Goal: Information Seeking & Learning: Learn about a topic

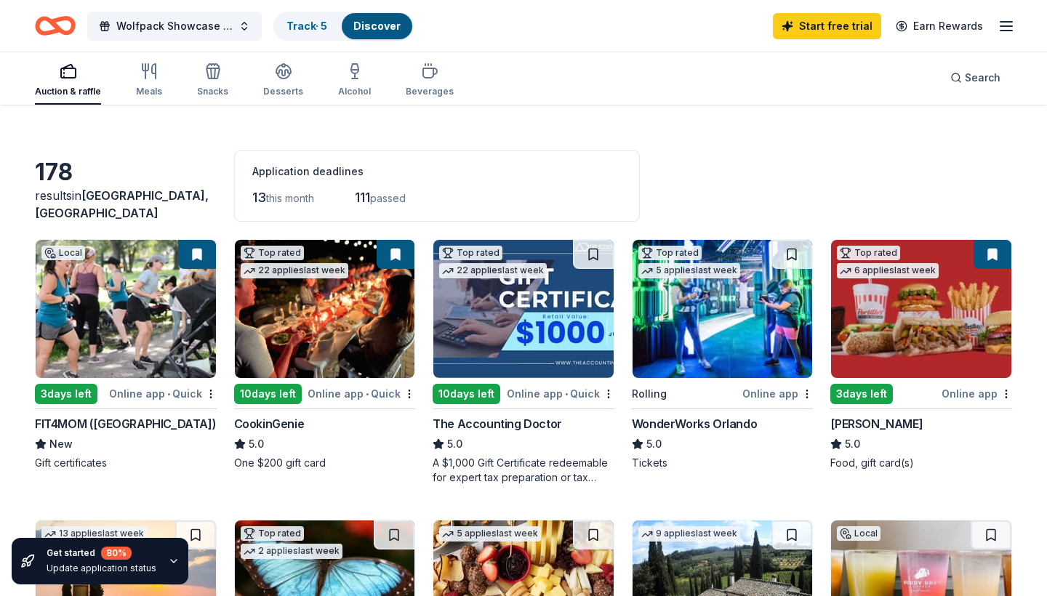
scroll to position [33, 0]
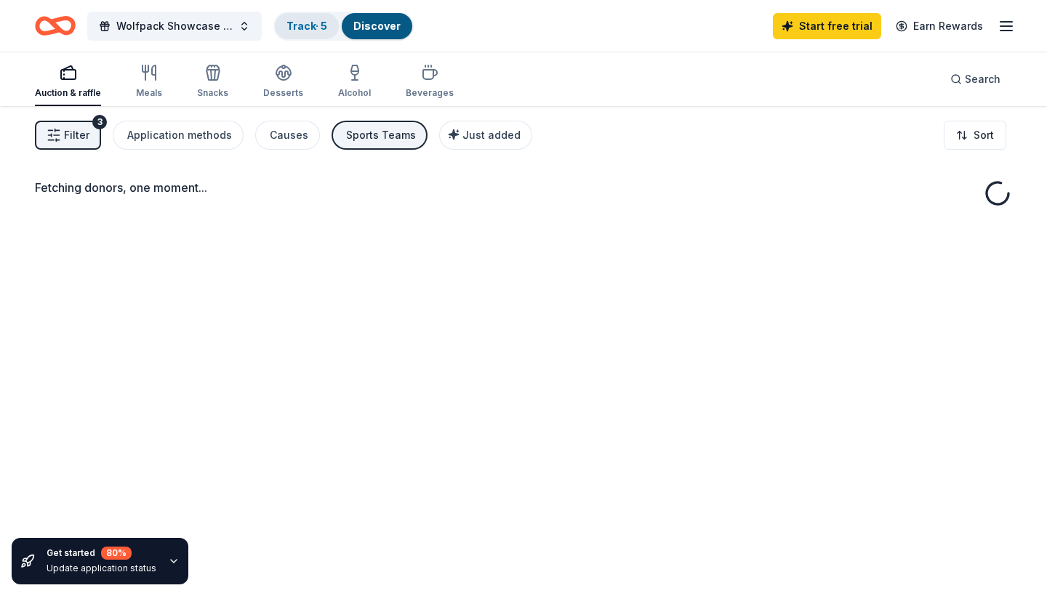
click at [308, 34] on div "Track · 5" at bounding box center [307, 26] width 64 height 26
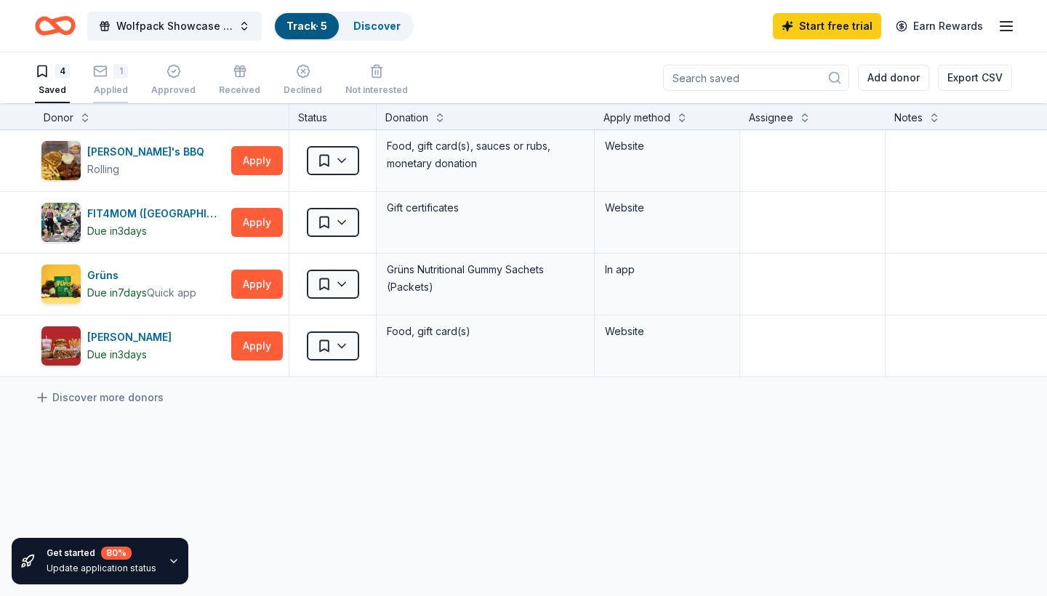
click at [102, 77] on icon "button" at bounding box center [100, 71] width 15 height 15
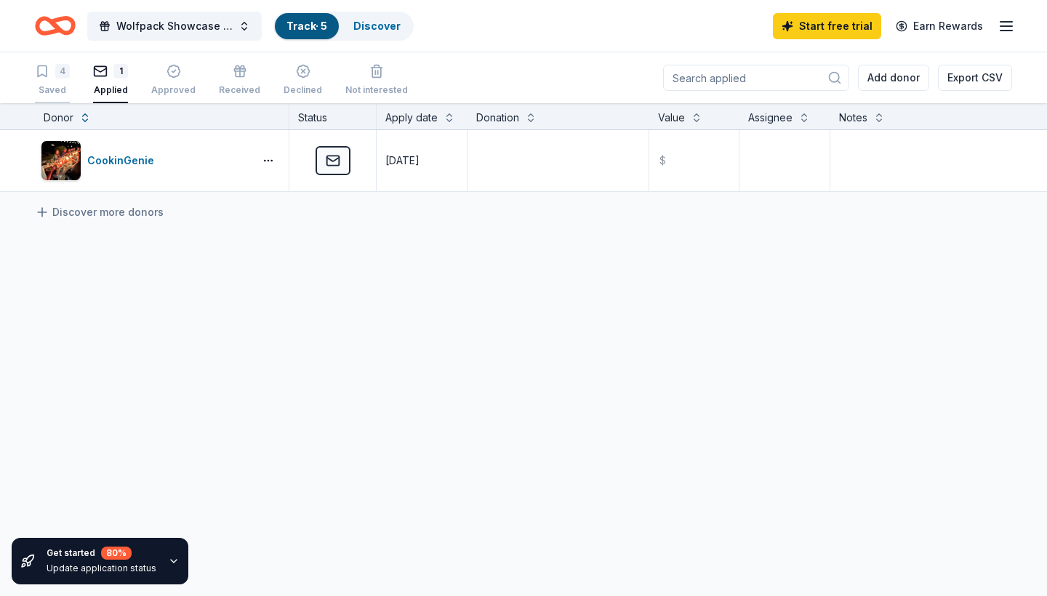
click at [58, 86] on div "Saved" at bounding box center [52, 90] width 35 height 12
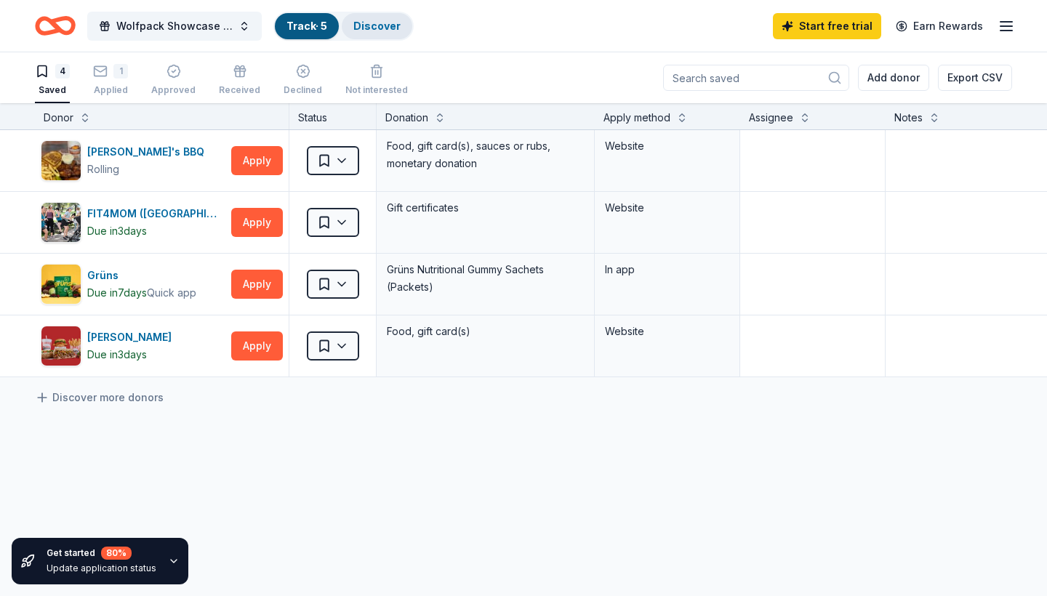
click at [361, 25] on link "Discover" at bounding box center [376, 26] width 47 height 12
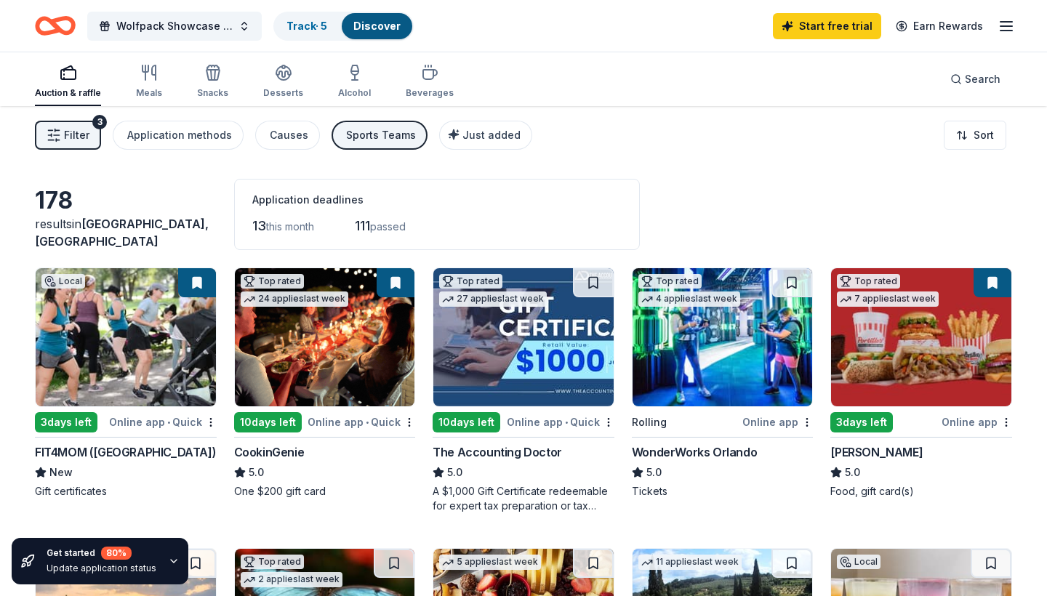
click at [348, 140] on div "Sports Teams" at bounding box center [381, 135] width 70 height 17
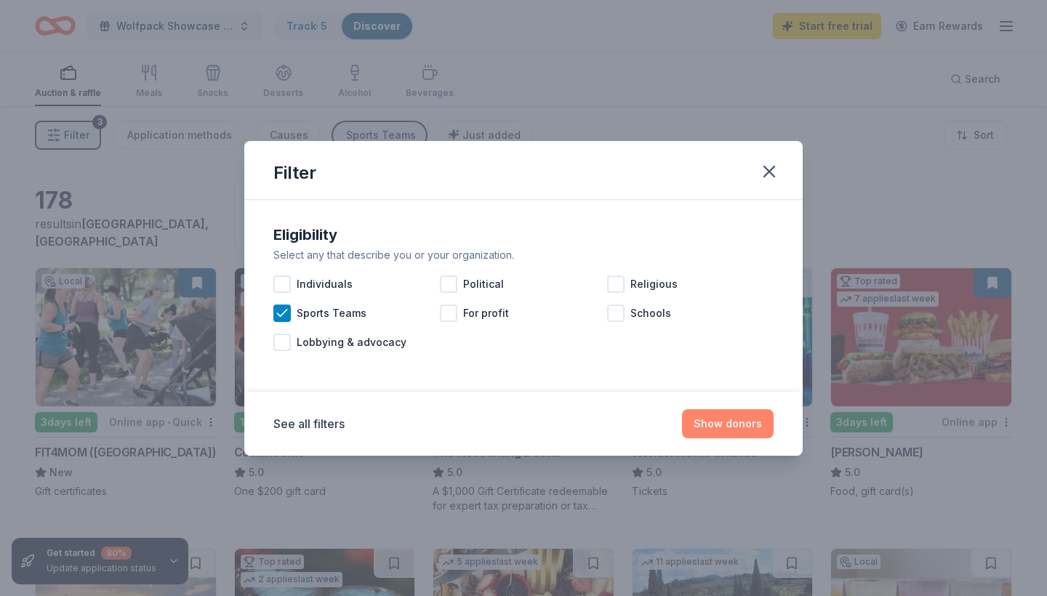
click at [742, 434] on button "Show donors" at bounding box center [728, 423] width 92 height 29
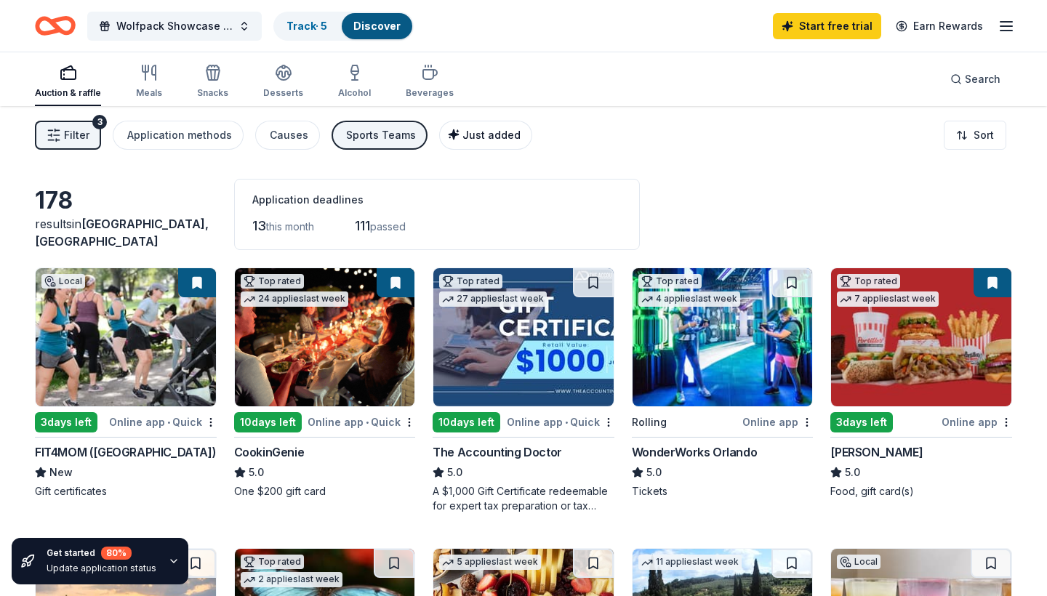
click at [467, 138] on span "Just added" at bounding box center [492, 135] width 58 height 12
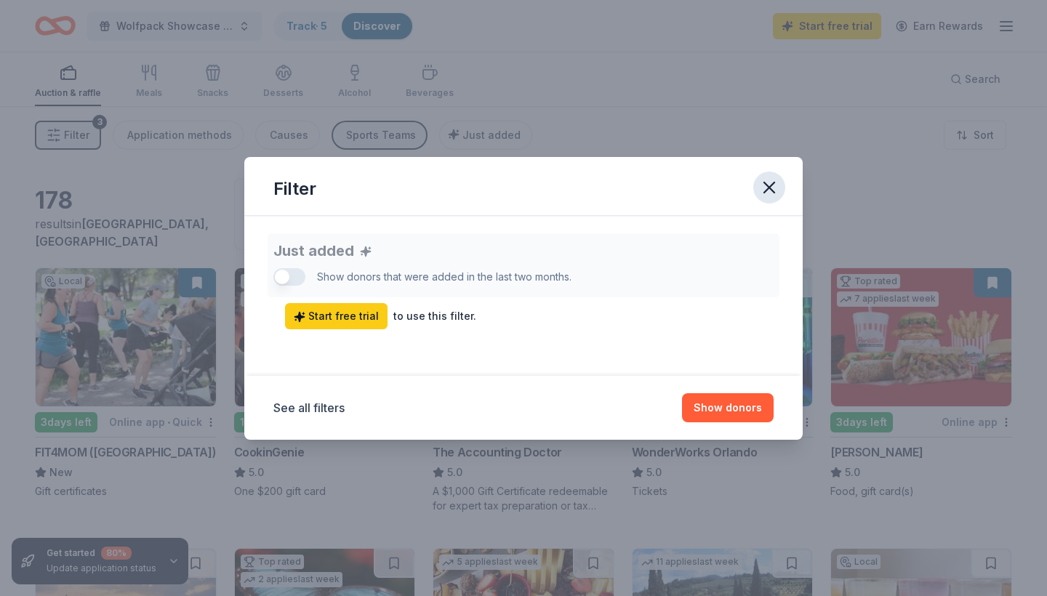
click at [773, 185] on icon "button" at bounding box center [769, 188] width 10 height 10
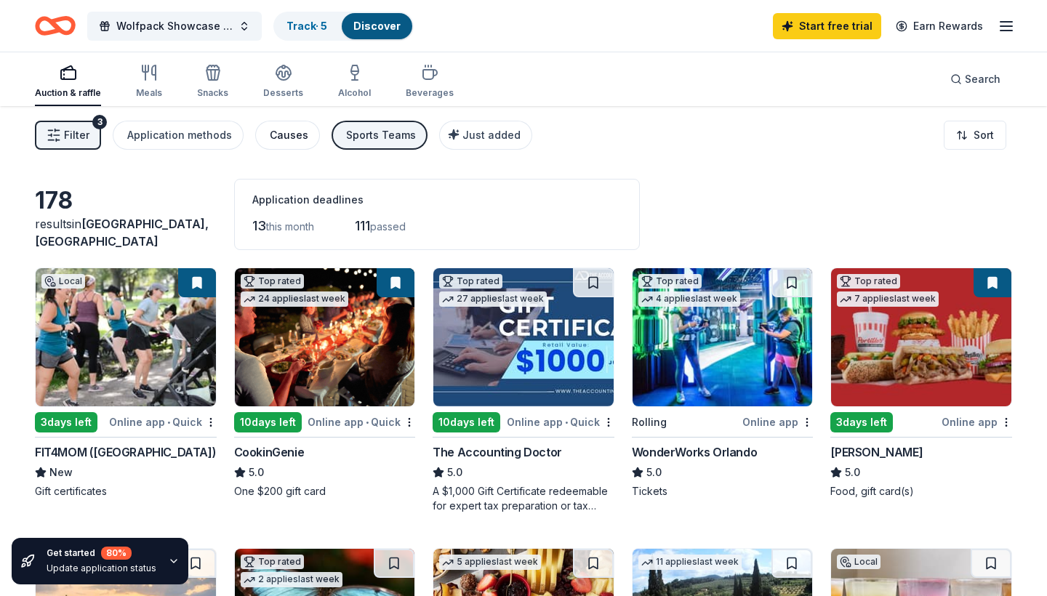
click at [289, 128] on div "Causes" at bounding box center [289, 135] width 39 height 17
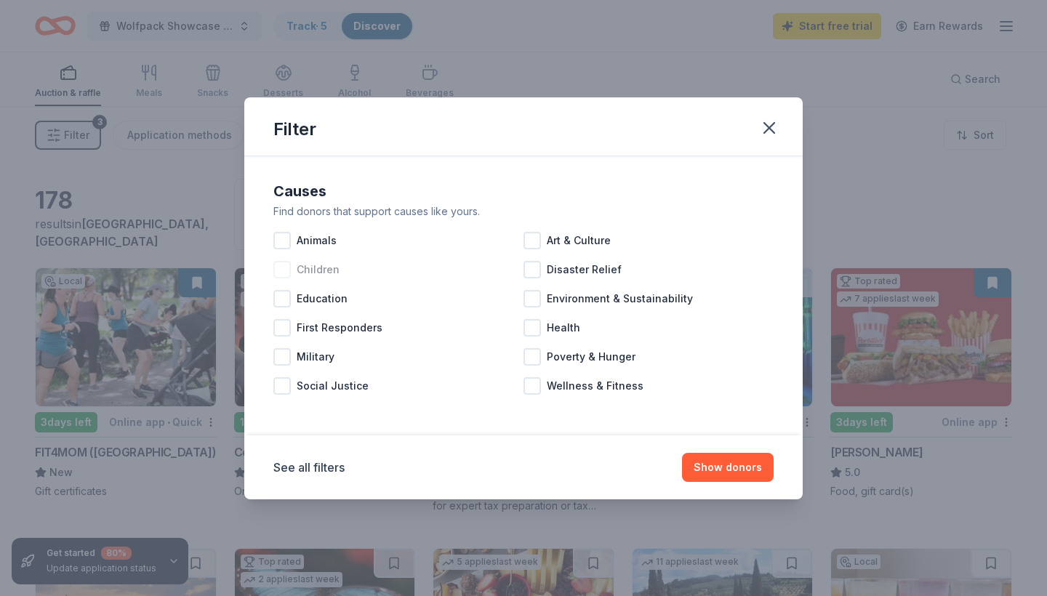
click at [280, 272] on div at bounding box center [281, 269] width 17 height 17
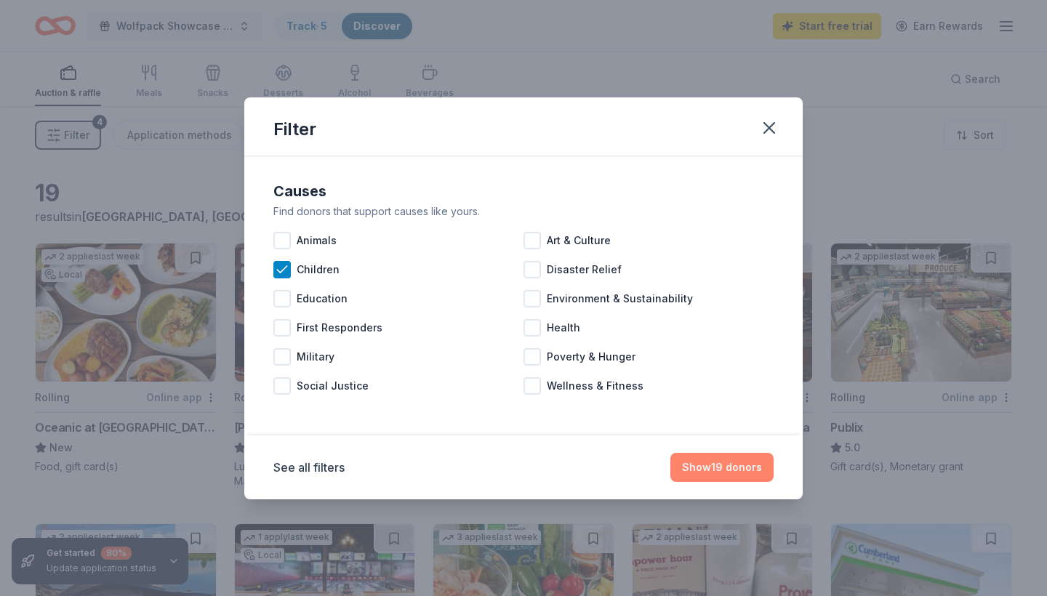
click at [708, 463] on button "Show 19 donors" at bounding box center [722, 467] width 103 height 29
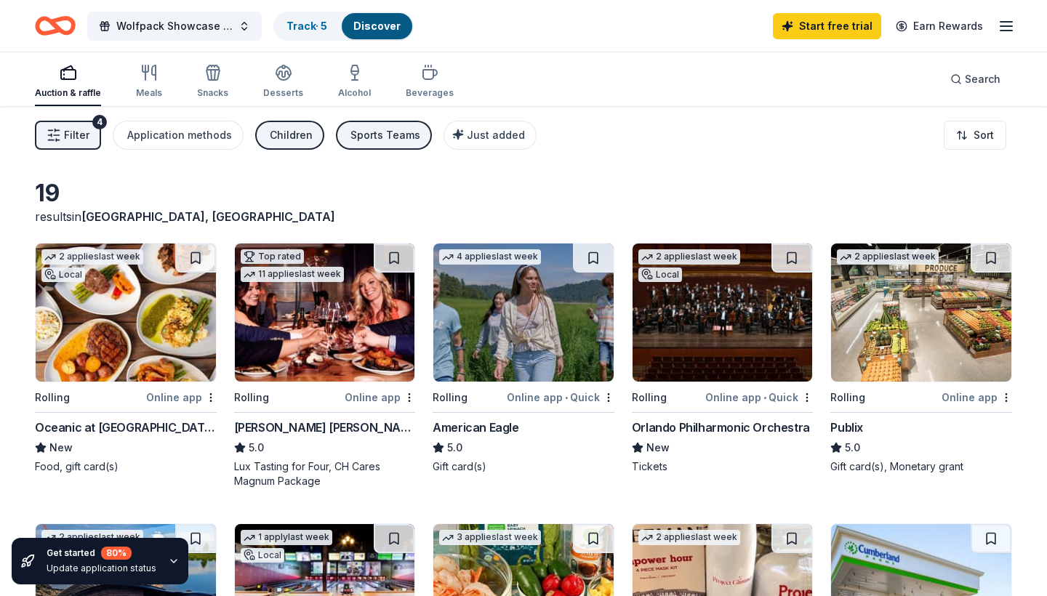
click at [289, 122] on button "Children" at bounding box center [289, 135] width 69 height 29
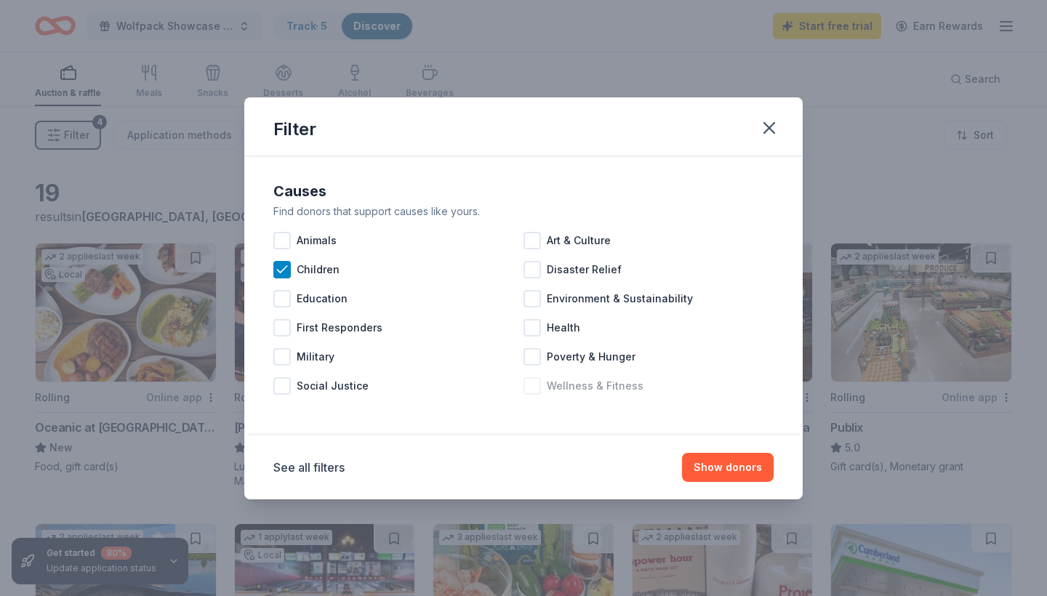
click at [535, 388] on div at bounding box center [532, 385] width 17 height 17
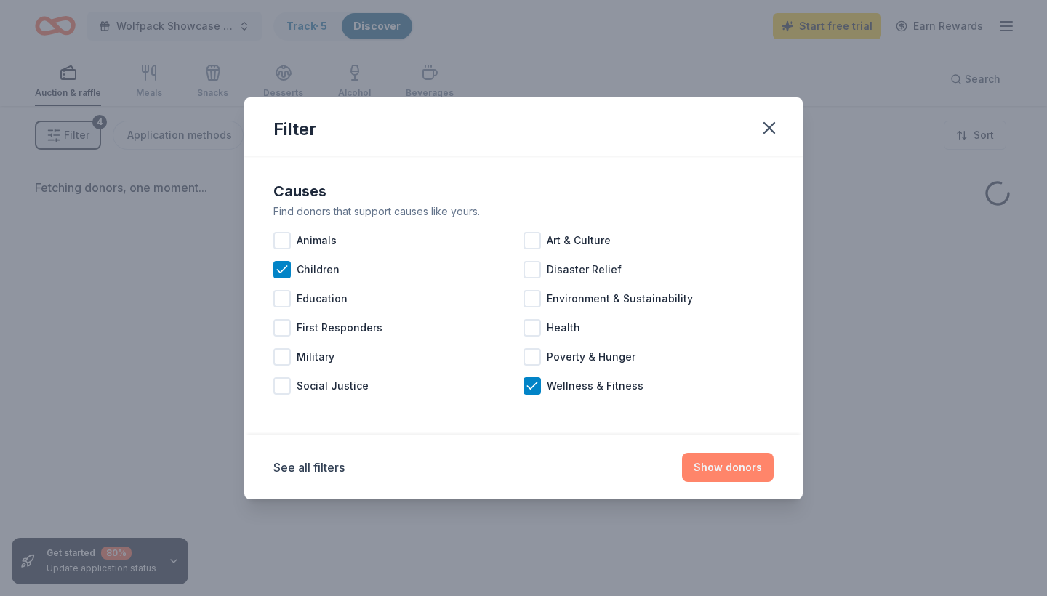
click at [729, 467] on button "Show donors" at bounding box center [728, 467] width 92 height 29
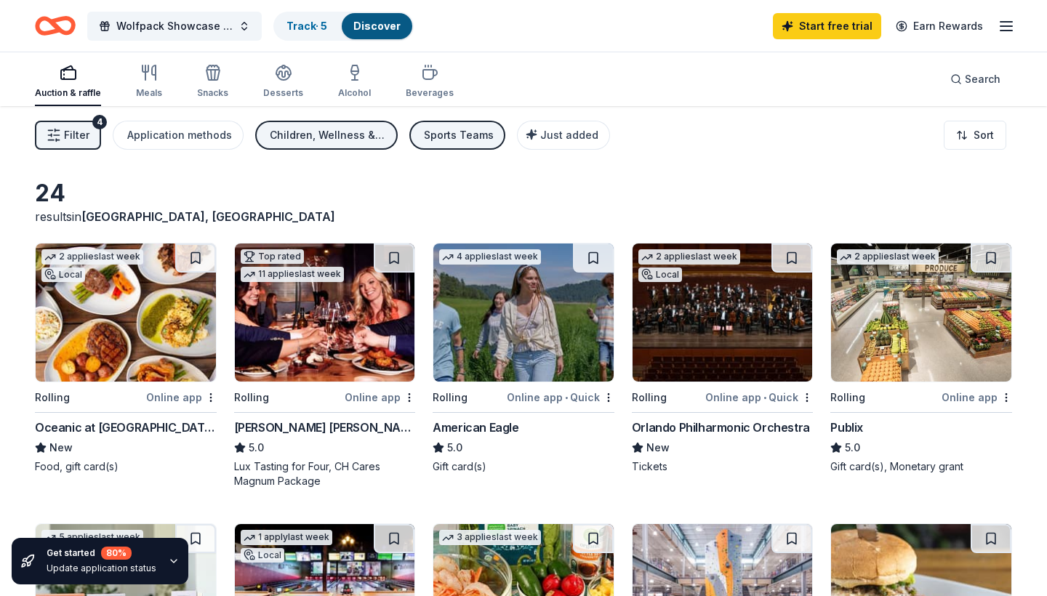
click at [169, 321] on img at bounding box center [126, 313] width 180 height 138
click at [559, 367] on img at bounding box center [523, 313] width 180 height 138
click at [81, 136] on span "Filter" at bounding box center [76, 135] width 25 height 17
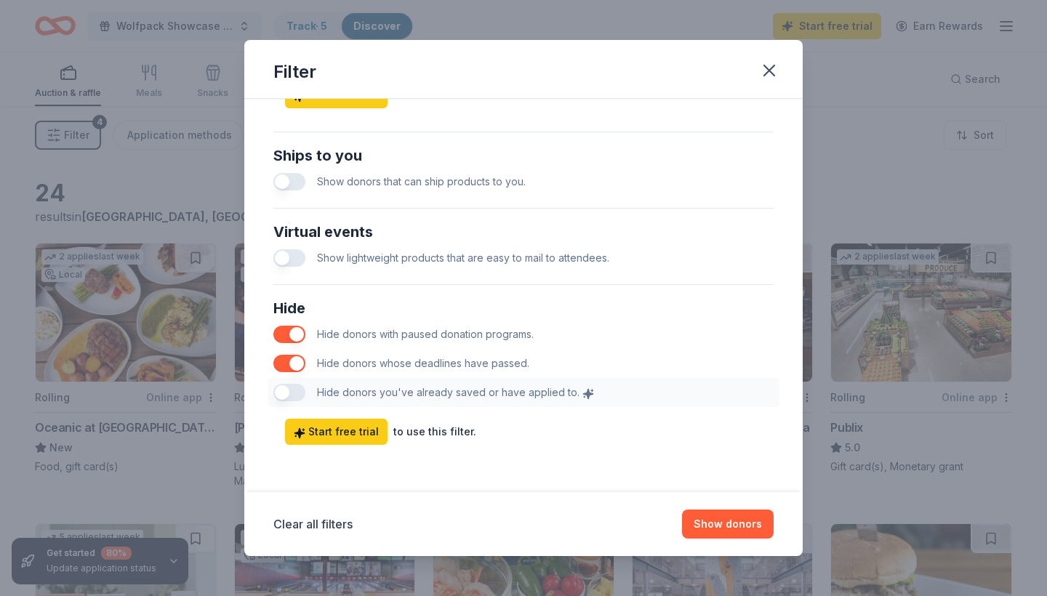
scroll to position [665, 0]
click at [712, 515] on button "Show donors" at bounding box center [728, 524] width 92 height 29
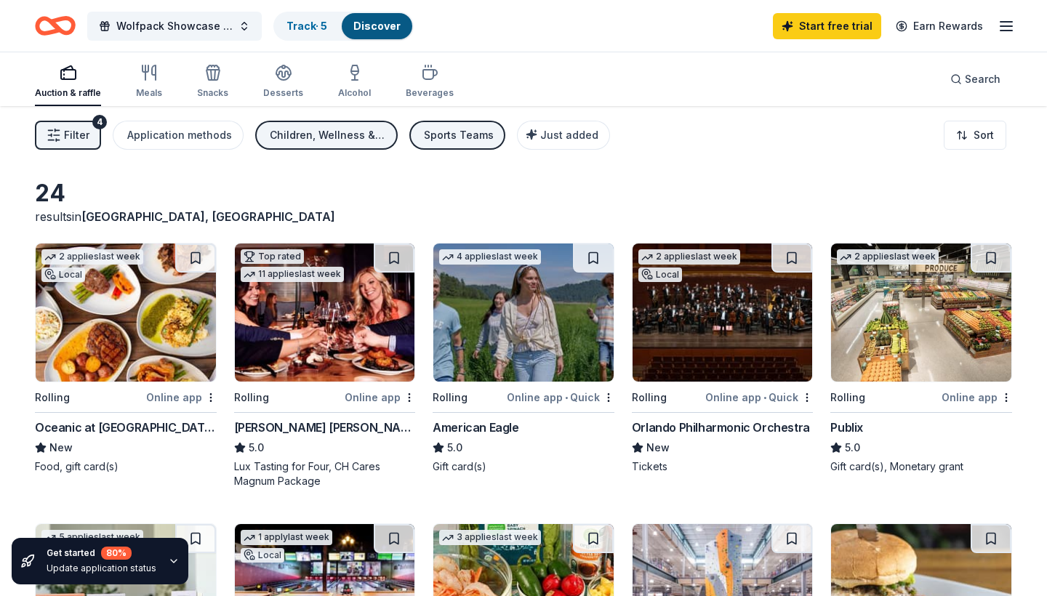
scroll to position [0, 0]
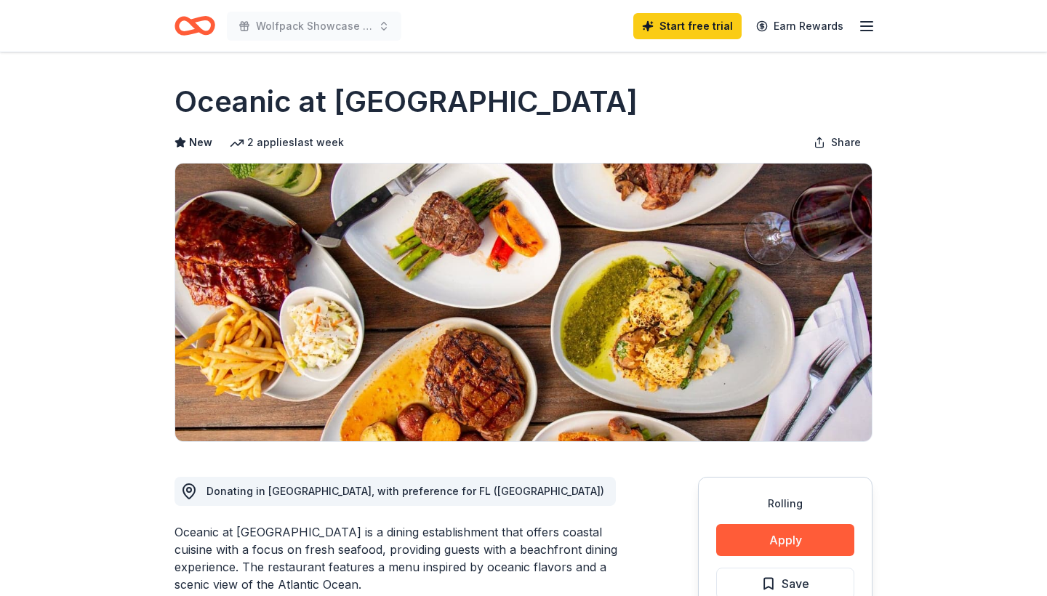
scroll to position [7, 0]
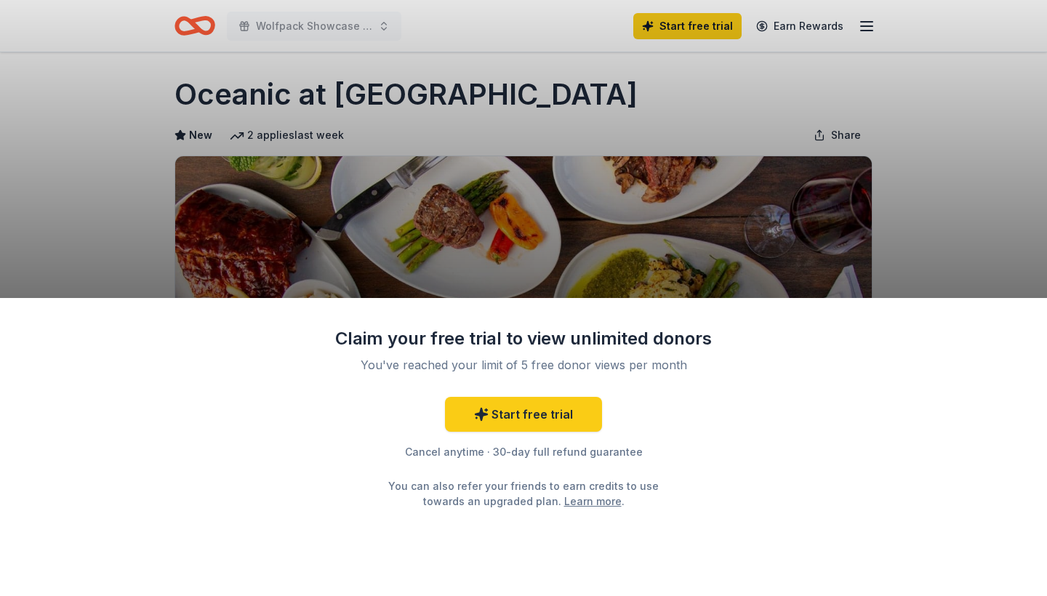
click at [939, 152] on div "Claim your free trial to view unlimited donors You've reached your limit of 5 f…" at bounding box center [523, 298] width 1047 height 596
click at [586, 164] on div "Claim your free trial to view unlimited donors You've reached your limit of 5 f…" at bounding box center [523, 298] width 1047 height 596
